Goal: Task Accomplishment & Management: Complete application form

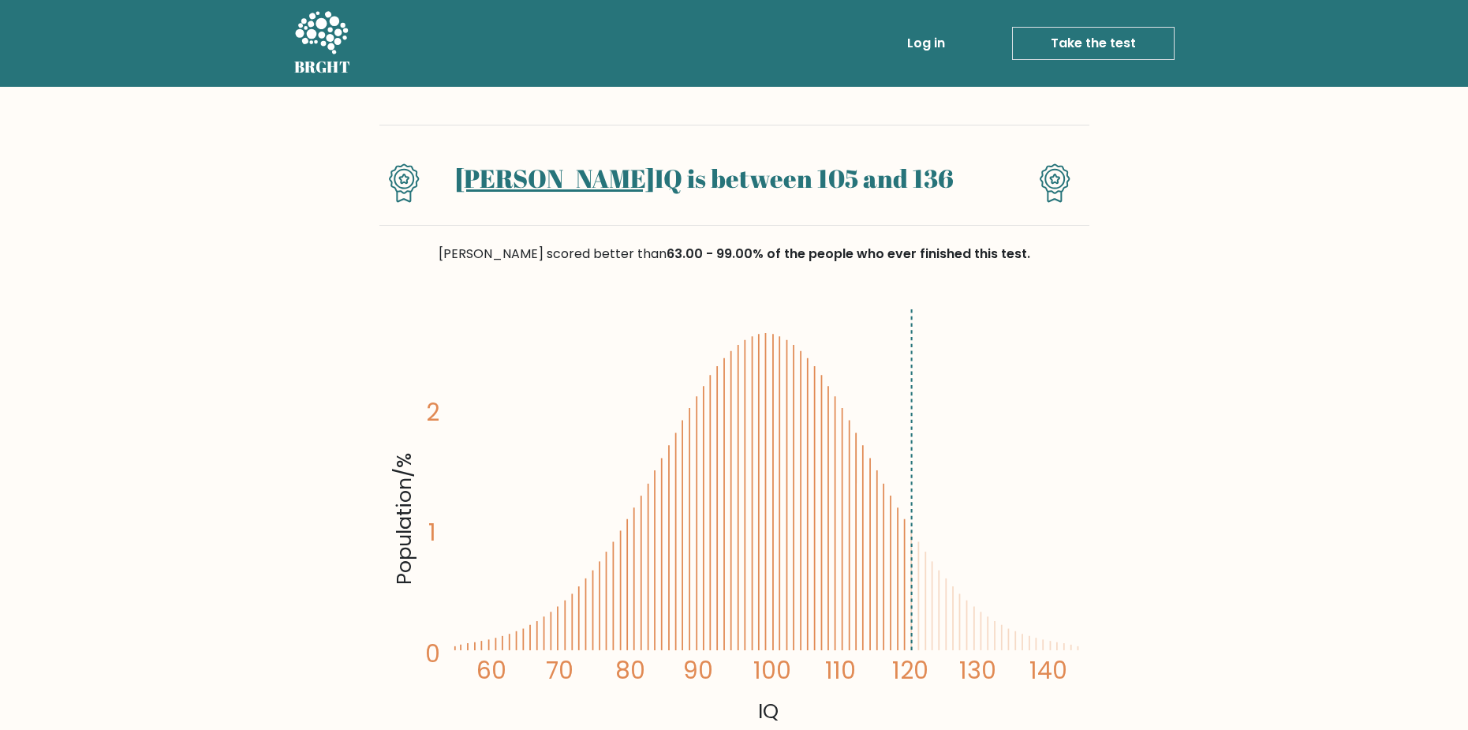
drag, startPoint x: 905, startPoint y: 609, endPoint x: 909, endPoint y: 619, distance: 11.0
click at [909, 619] on icon "Population/% IQ 0 1 2 60 70 80 90 100 110 120 130 140" at bounding box center [734, 514] width 691 height 426
drag, startPoint x: 1019, startPoint y: 594, endPoint x: 962, endPoint y: 641, distance: 73.4
click at [990, 622] on icon "Population/% IQ 0 1 2 60 70 80 90 100 110 120 130 140" at bounding box center [734, 514] width 691 height 426
click at [948, 649] on icon "Population/% IQ 0 1 2 60 70 80 90 100 110 120 130 140" at bounding box center [734, 514] width 691 height 426
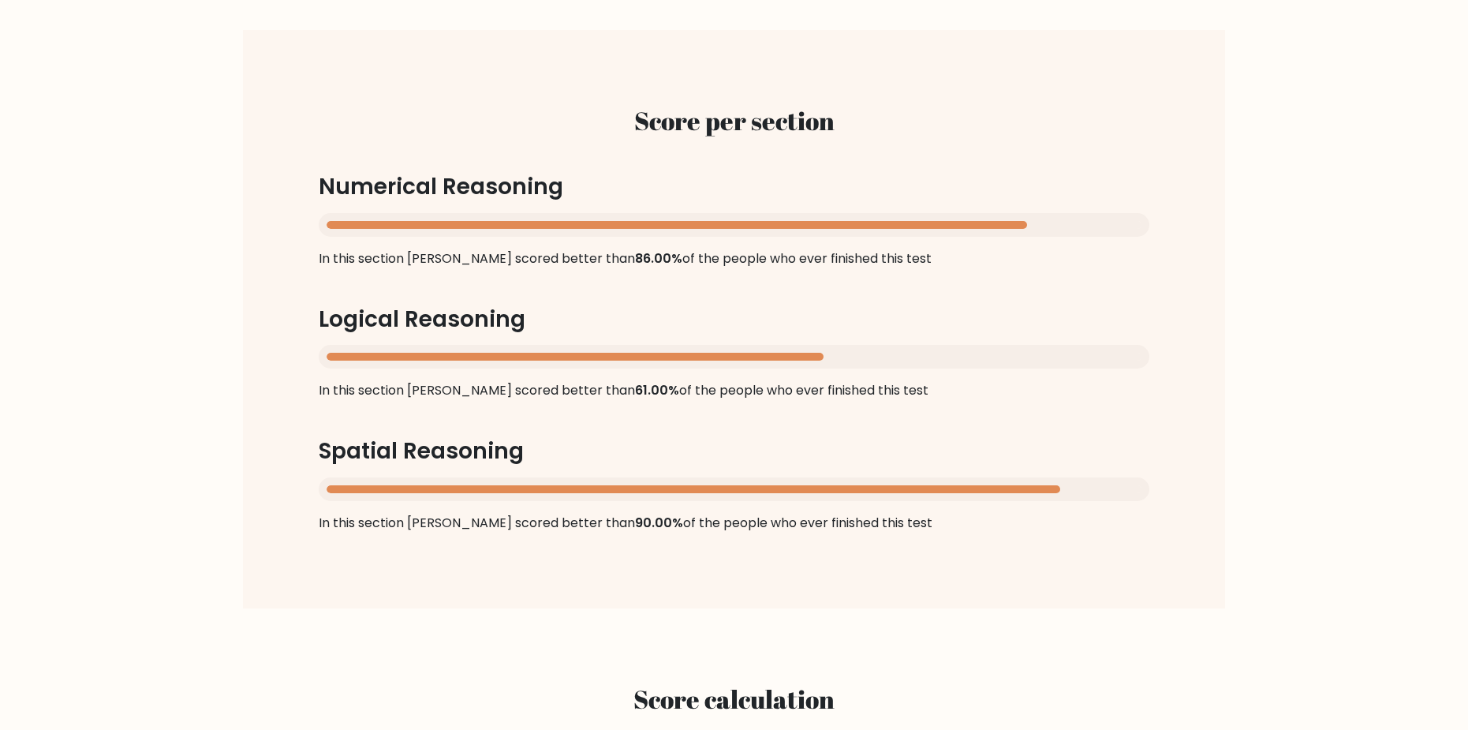
scroll to position [631, 0]
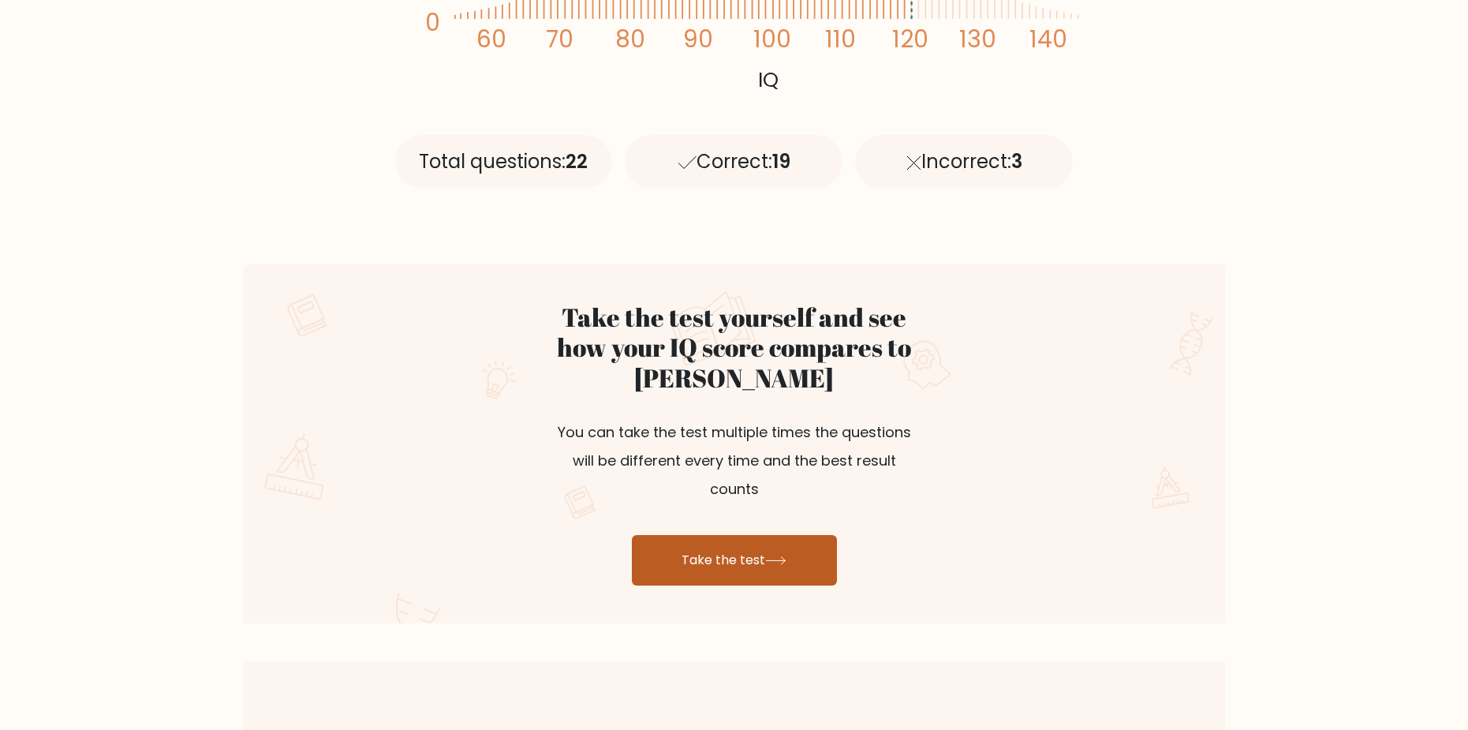
click at [731, 535] on link "Take the test" at bounding box center [734, 560] width 205 height 50
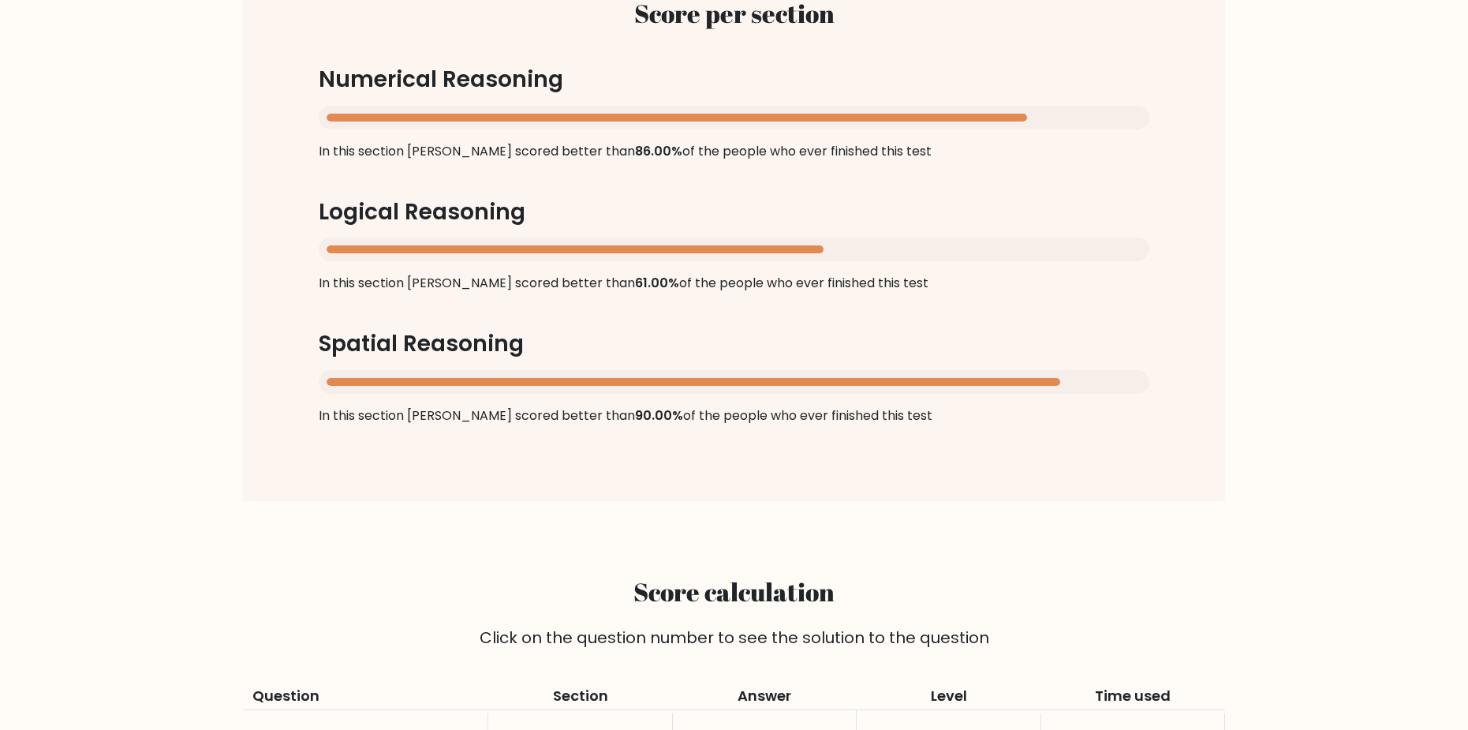
scroll to position [1373, 0]
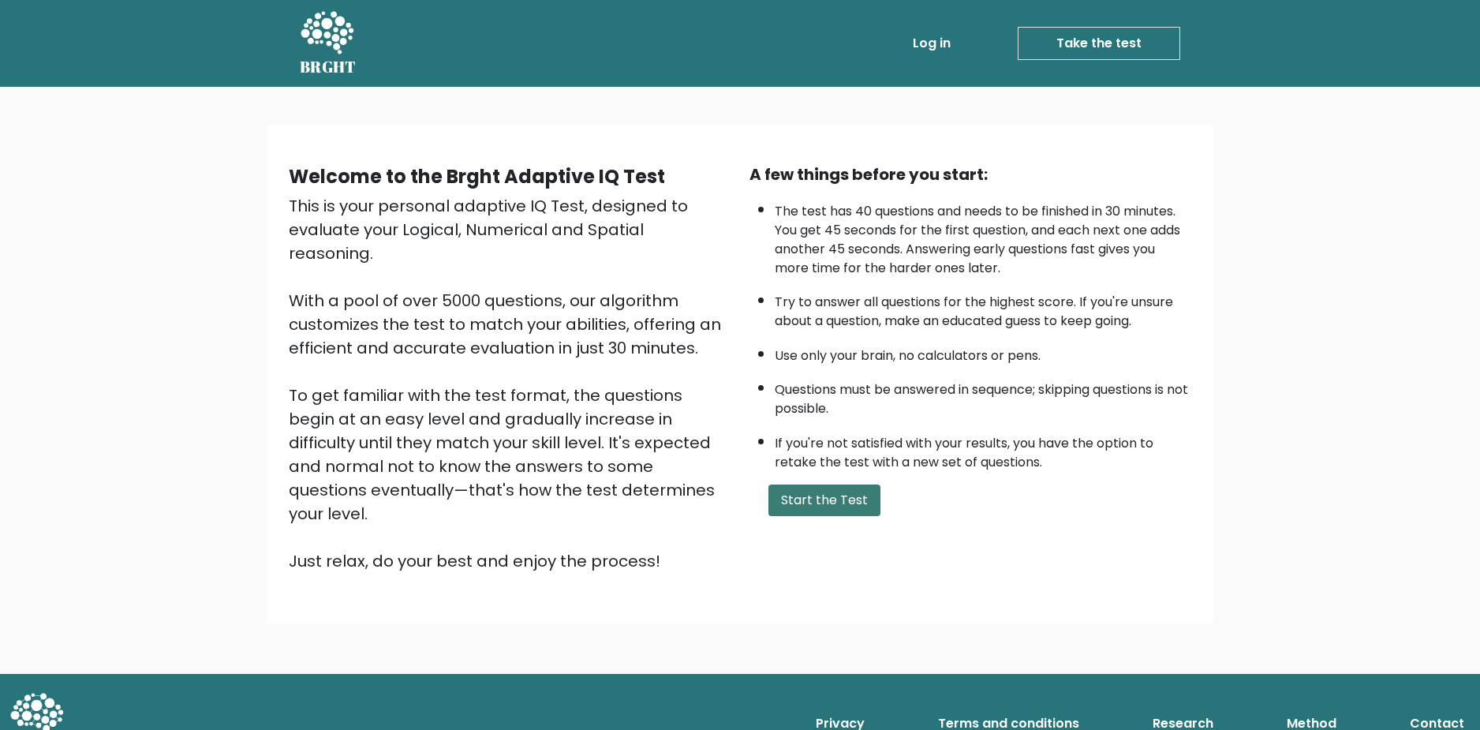
click at [821, 503] on button "Start the Test" at bounding box center [824, 500] width 112 height 32
click at [847, 498] on button "Start the Test" at bounding box center [824, 500] width 112 height 32
click at [826, 505] on button "Start the Test" at bounding box center [824, 500] width 112 height 32
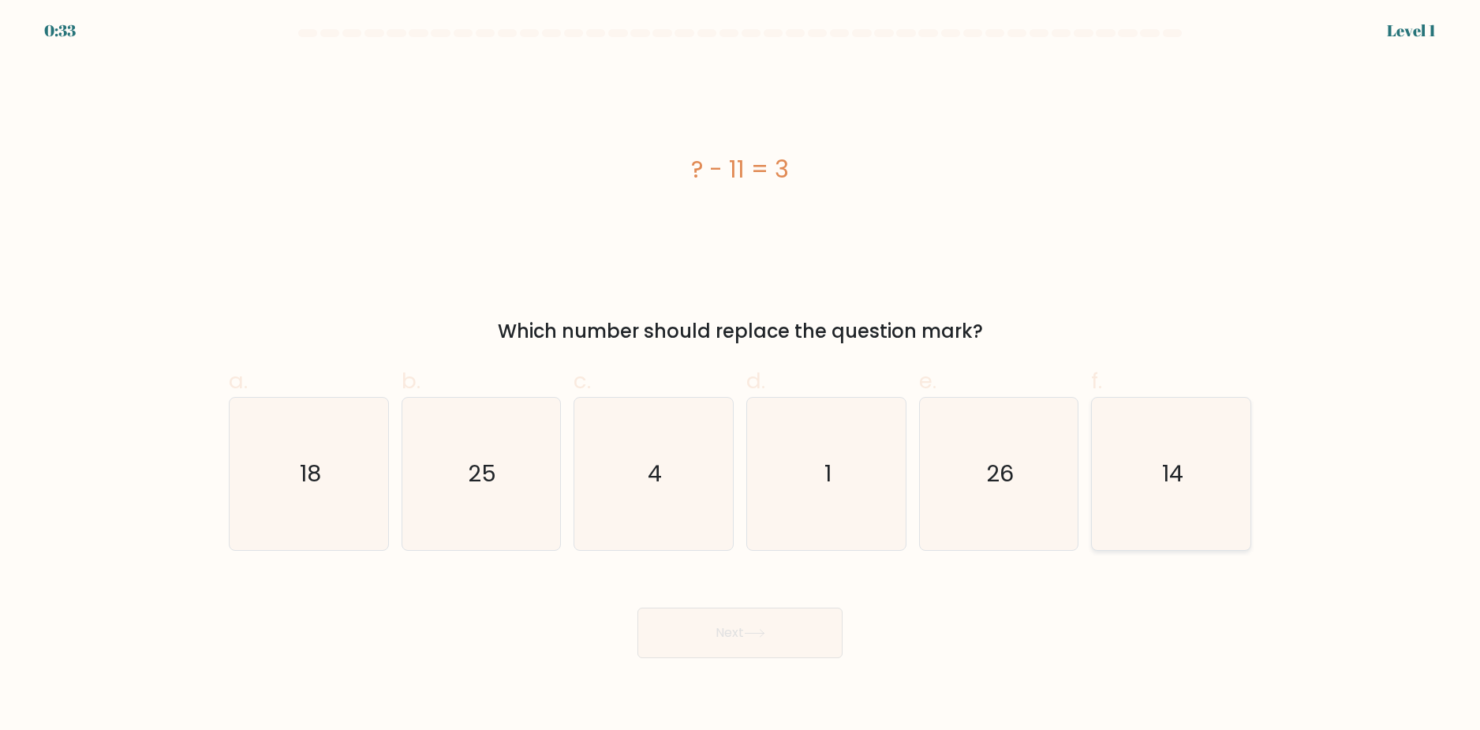
click at [1187, 453] on icon "14" at bounding box center [1171, 474] width 152 height 152
click at [741, 376] on input "f. 14" at bounding box center [740, 370] width 1 height 10
radio input "true"
click at [768, 641] on button "Next" at bounding box center [739, 632] width 205 height 50
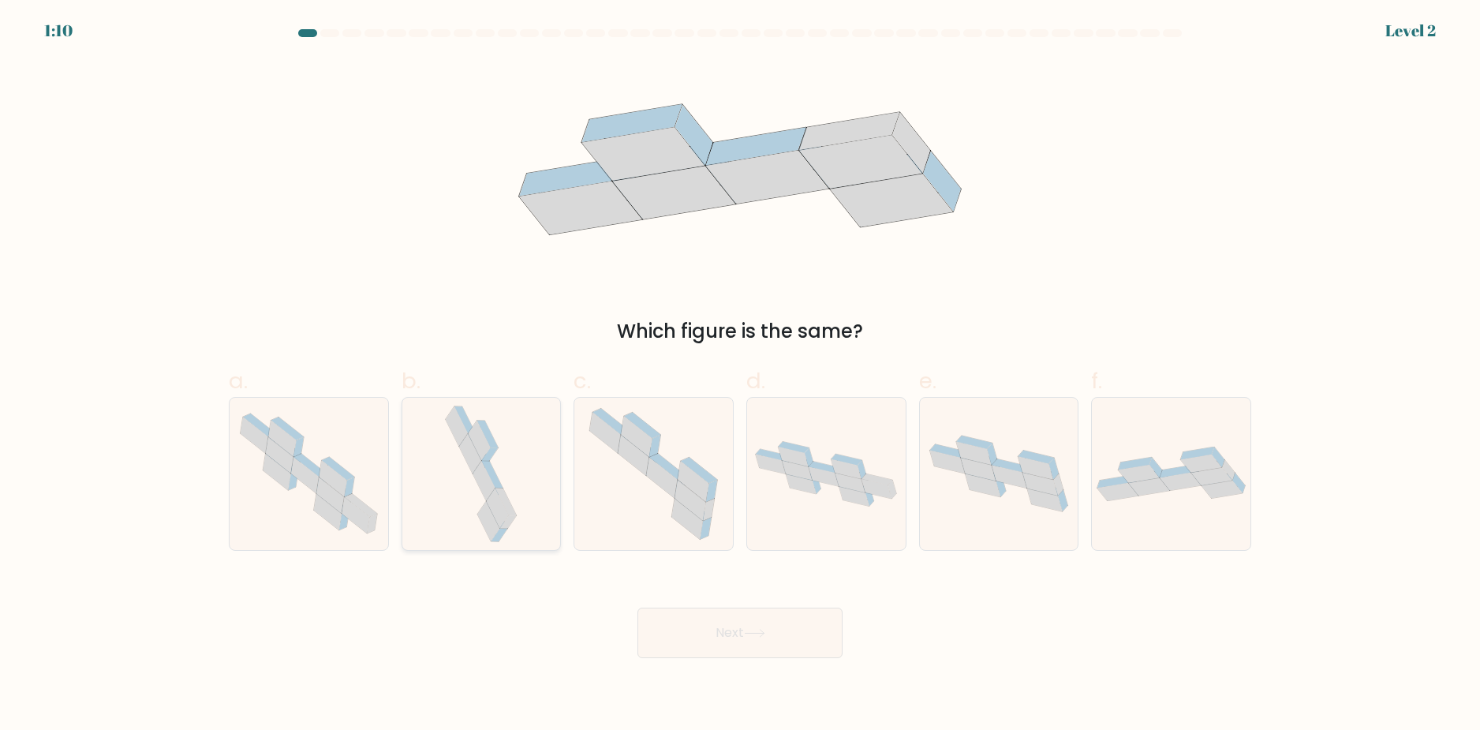
click at [507, 513] on icon at bounding box center [498, 507] width 22 height 39
click at [740, 376] on input "b." at bounding box center [740, 370] width 1 height 10
radio input "true"
click at [798, 646] on button "Next" at bounding box center [739, 632] width 205 height 50
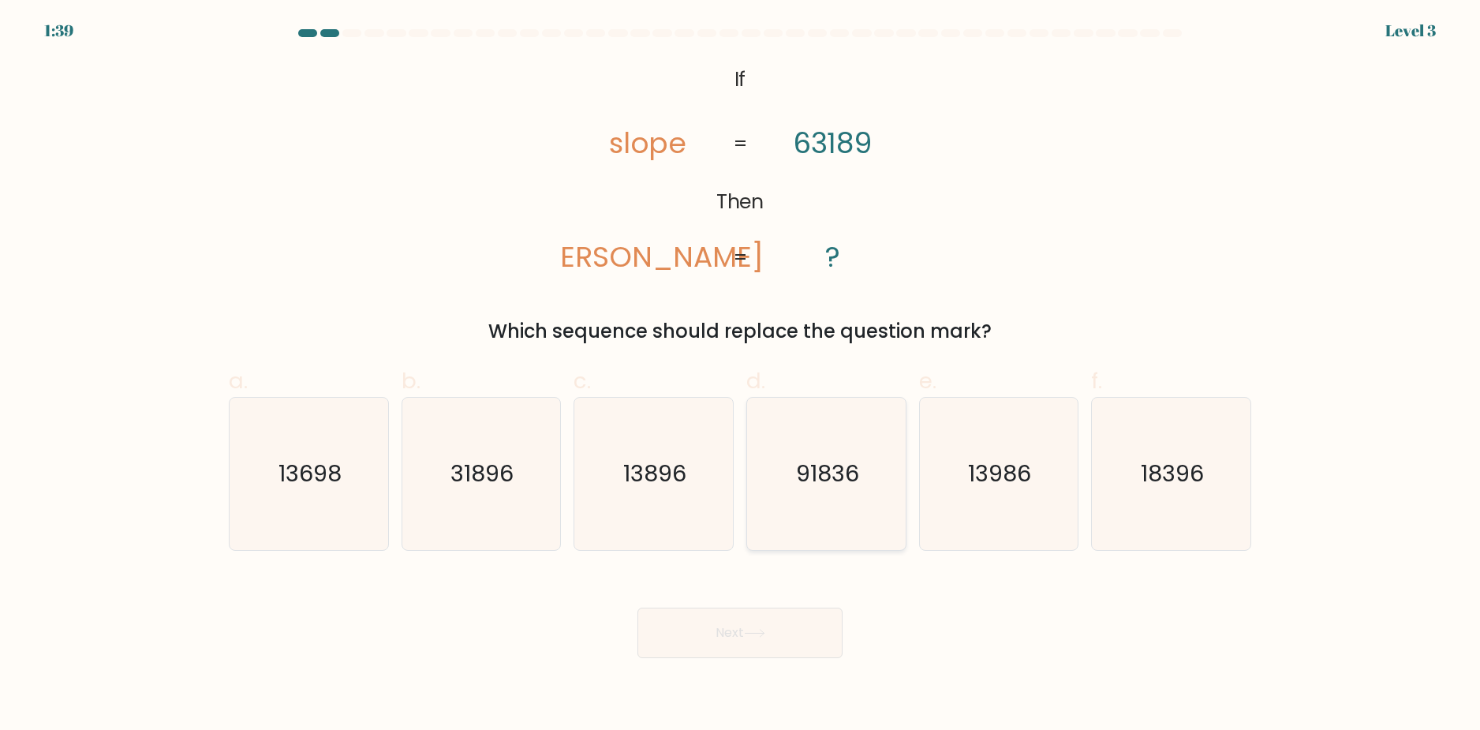
click at [839, 477] on text "91836" at bounding box center [827, 474] width 63 height 32
click at [741, 376] on input "d. 91836" at bounding box center [740, 370] width 1 height 10
radio input "true"
click at [532, 488] on icon "31896" at bounding box center [481, 474] width 152 height 152
click at [740, 376] on input "b. 31896" at bounding box center [740, 370] width 1 height 10
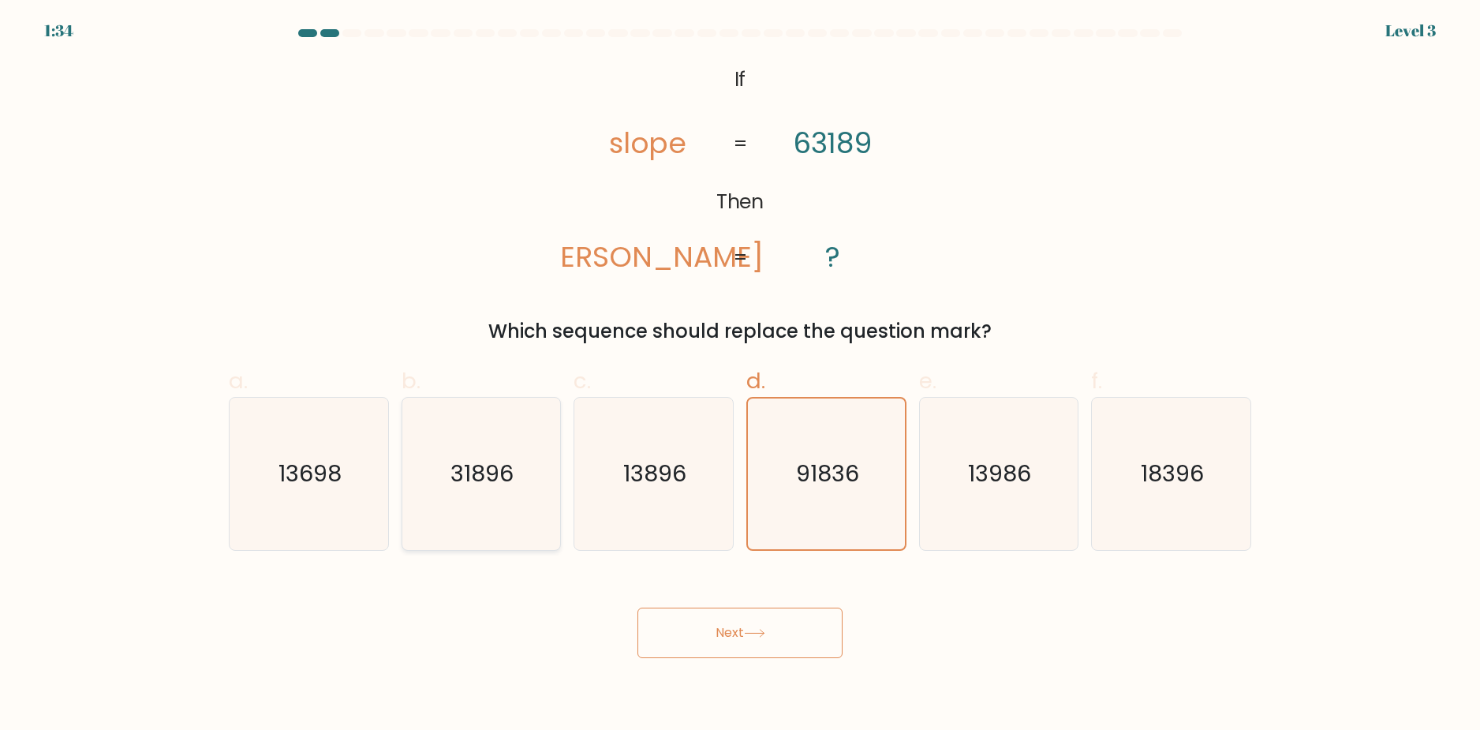
radio input "true"
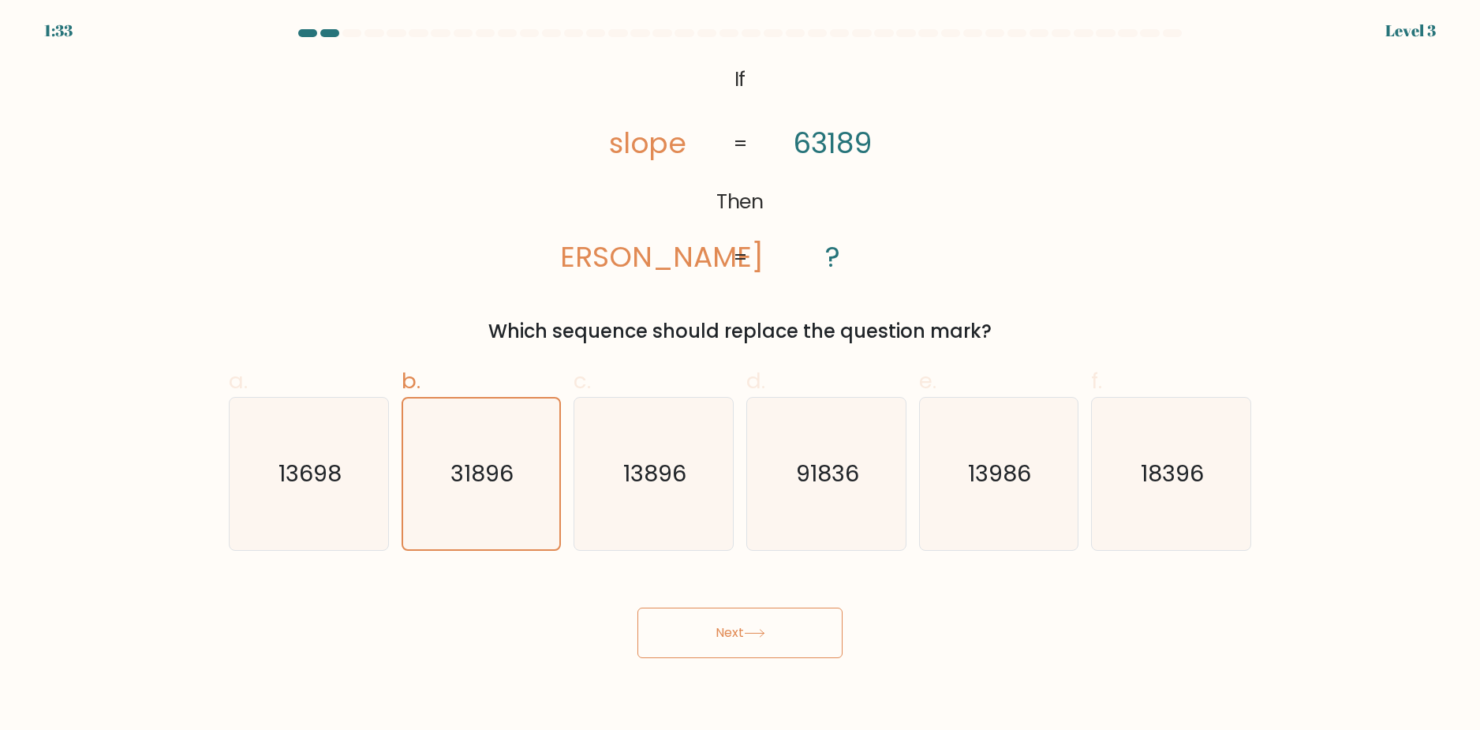
click at [743, 641] on button "Next" at bounding box center [739, 632] width 205 height 50
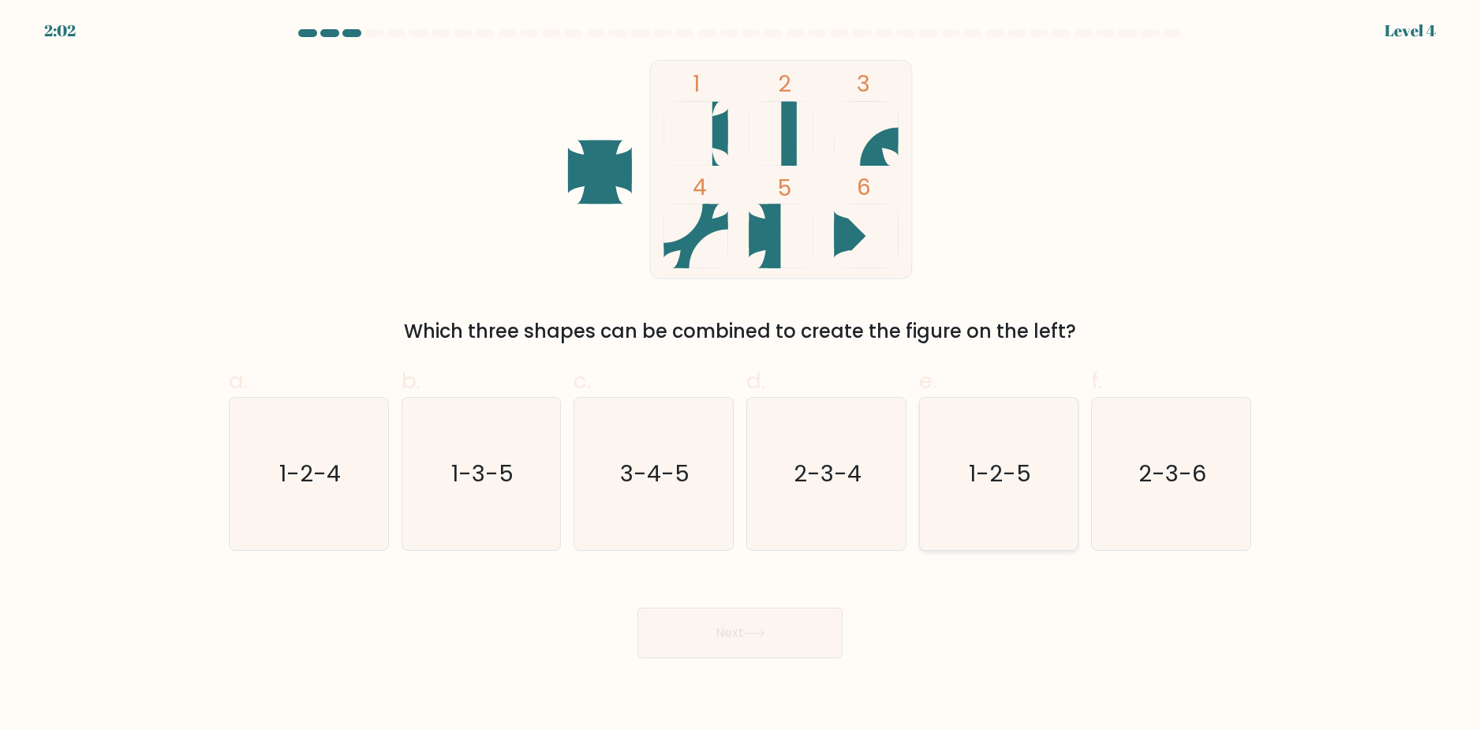
click at [1016, 458] on text "1-2-5" at bounding box center [1000, 474] width 62 height 32
click at [741, 376] on input "e. 1-2-5" at bounding box center [740, 370] width 1 height 10
radio input "true"
click at [721, 622] on button "Next" at bounding box center [739, 632] width 205 height 50
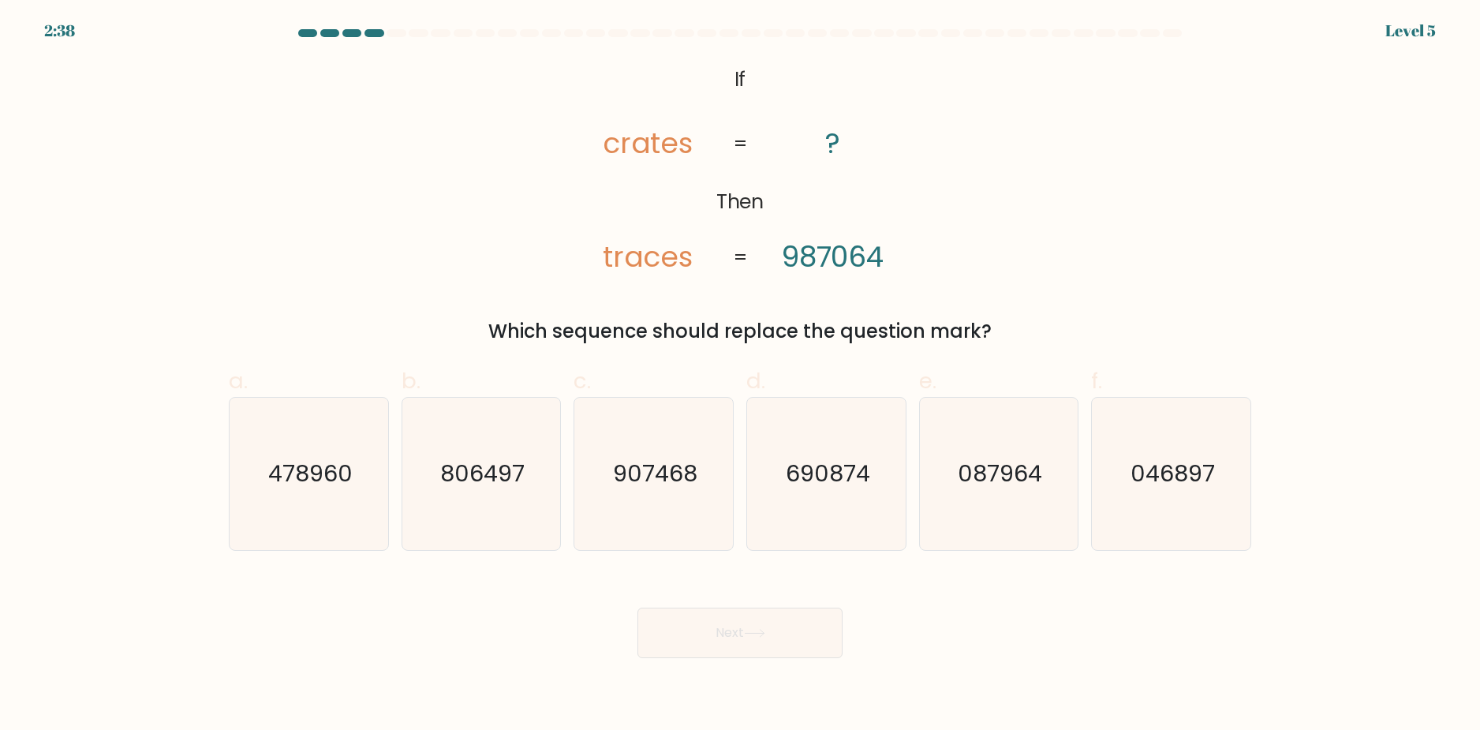
click at [1000, 38] on div at bounding box center [739, 36] width 1041 height 14
click at [586, 497] on icon "907468" at bounding box center [654, 474] width 152 height 152
click at [740, 376] on input "c. 907468" at bounding box center [740, 370] width 1 height 10
radio input "true"
click at [460, 480] on text "806497" at bounding box center [482, 474] width 84 height 32
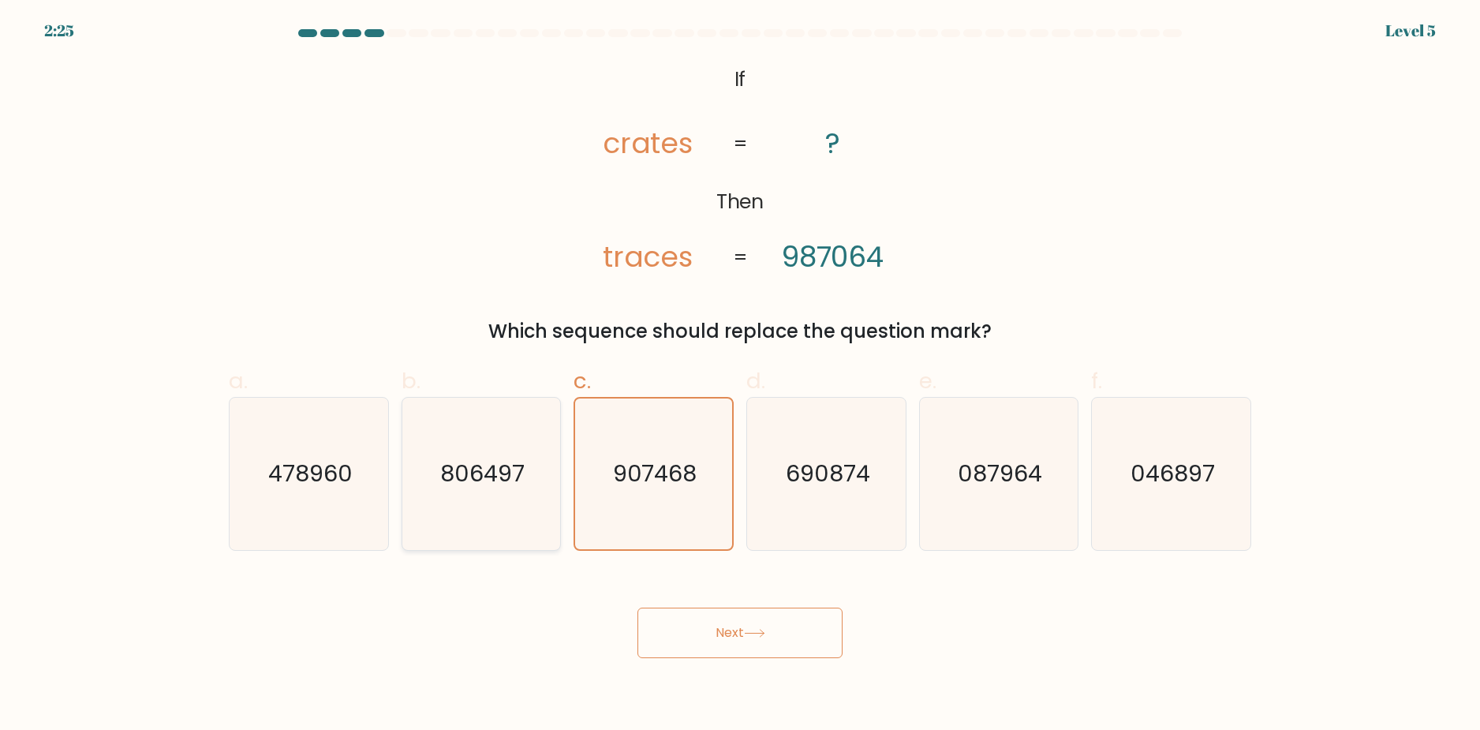
click at [740, 376] on input "b. 806497" at bounding box center [740, 370] width 1 height 10
radio input "true"
click at [372, 475] on icon "478960" at bounding box center [309, 474] width 152 height 152
click at [740, 376] on input "a. 478960" at bounding box center [740, 370] width 1 height 10
radio input "true"
